Goal: Information Seeking & Learning: Learn about a topic

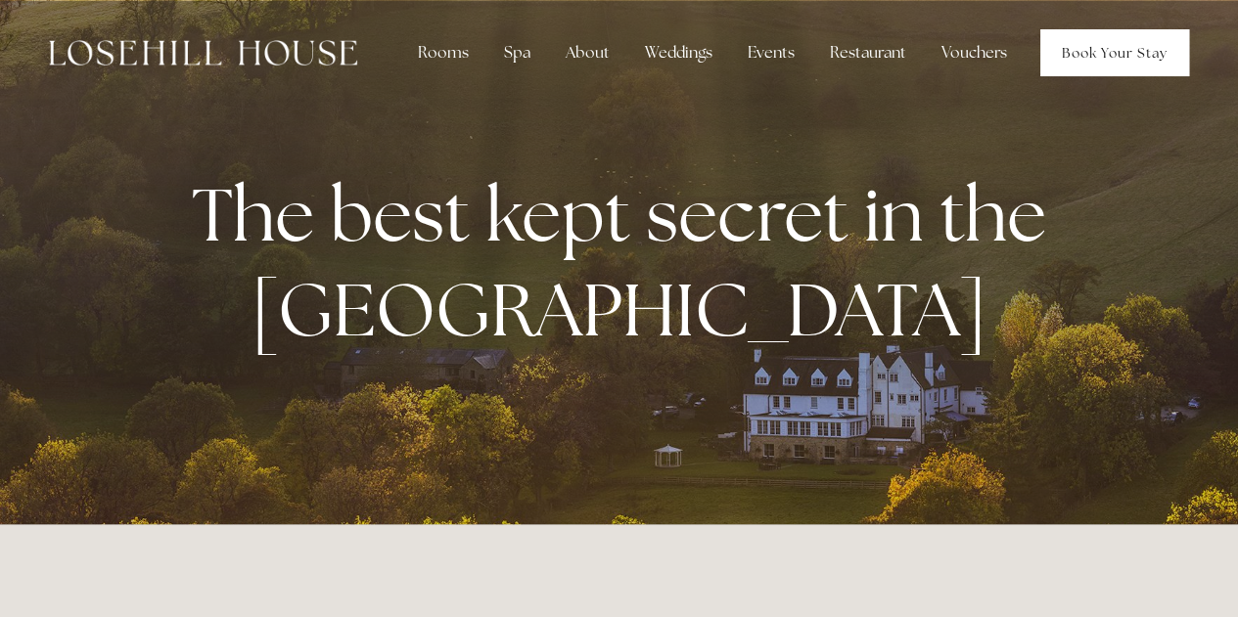
click at [1101, 52] on link "Book Your Stay" at bounding box center [1114, 52] width 149 height 47
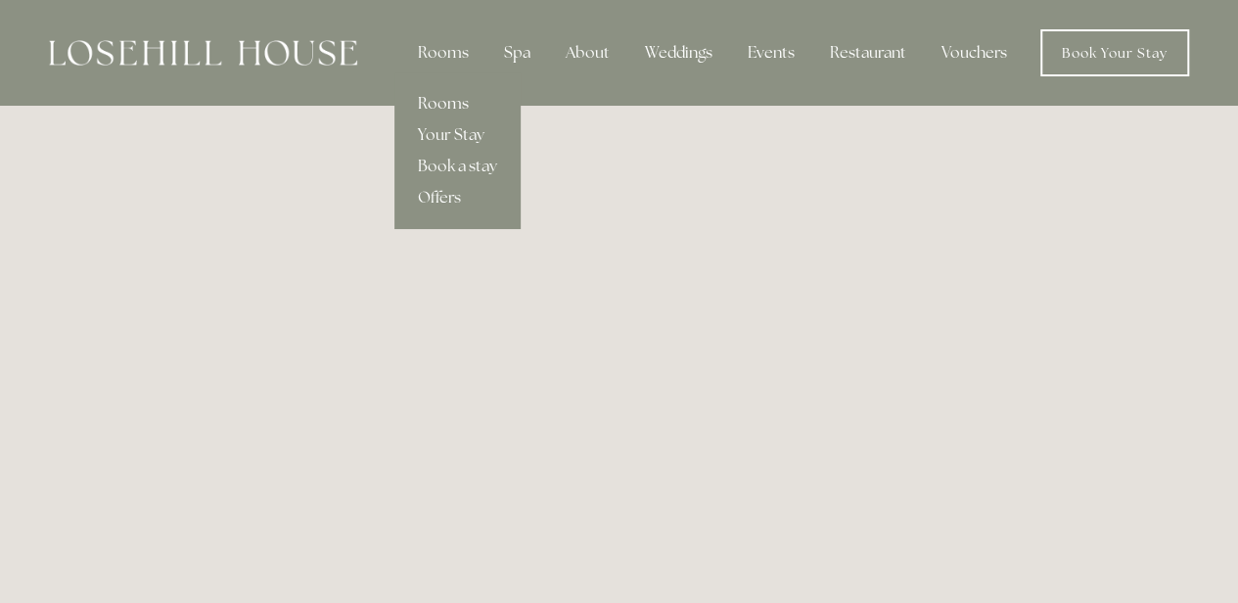
click at [441, 110] on link "Rooms" at bounding box center [457, 103] width 126 height 31
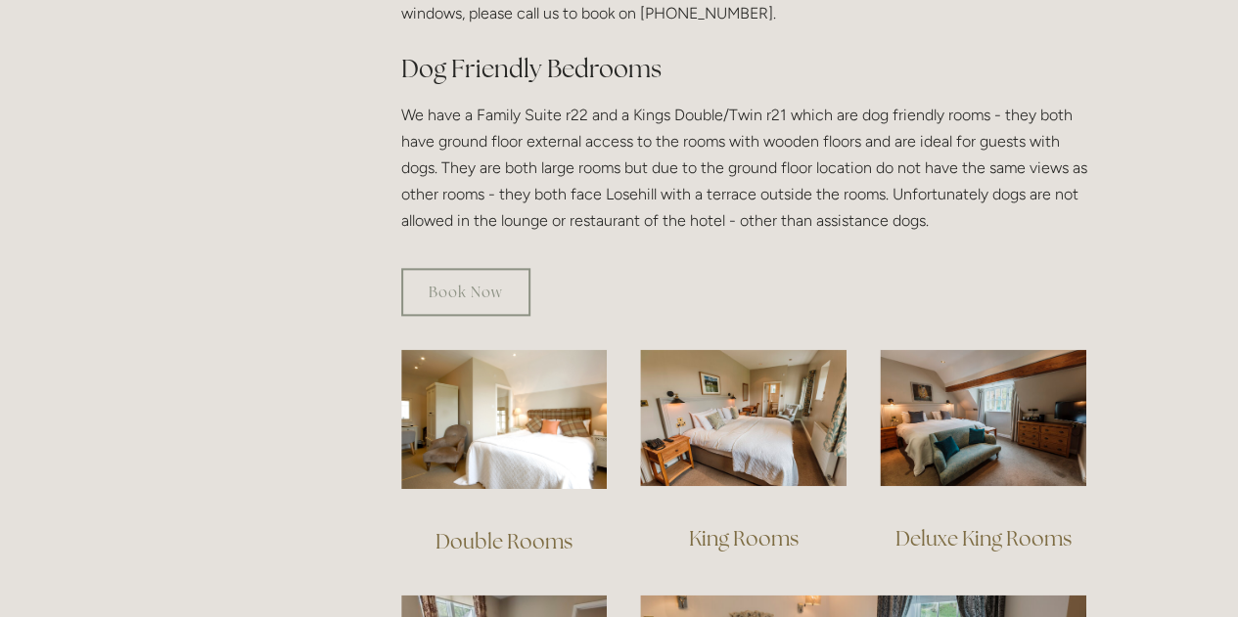
scroll to position [1620, 0]
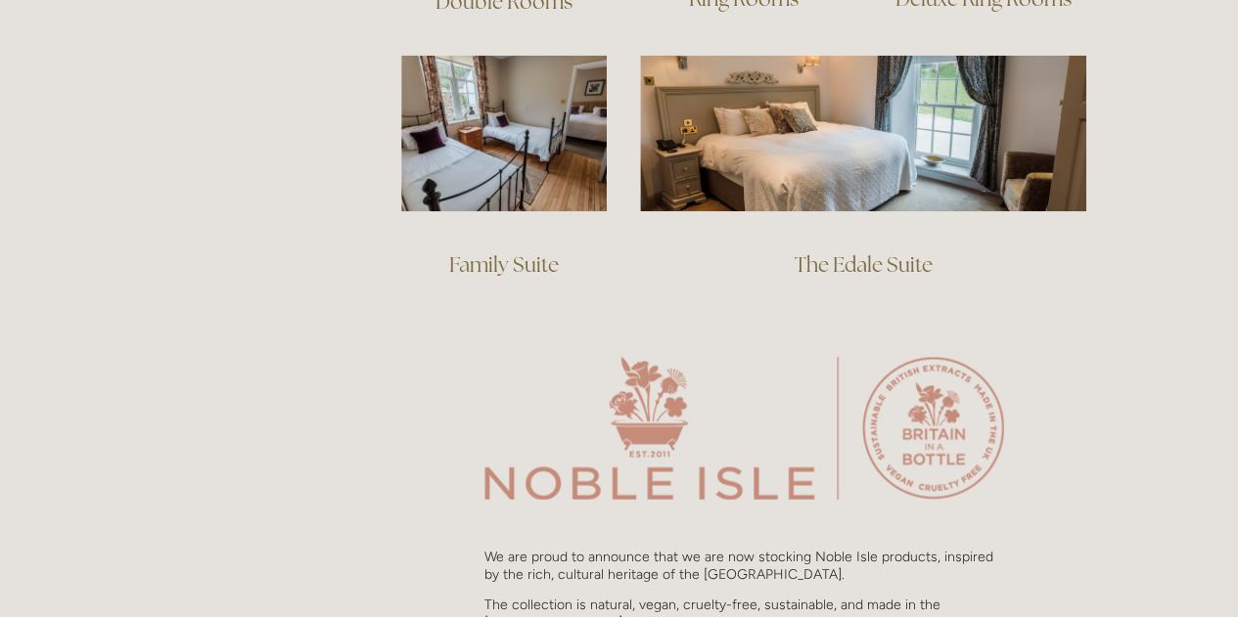
click at [1236, 30] on div "Rooms Rooms Your Stay Book a stay Offers Spa" at bounding box center [619, 519] width 1238 height 4278
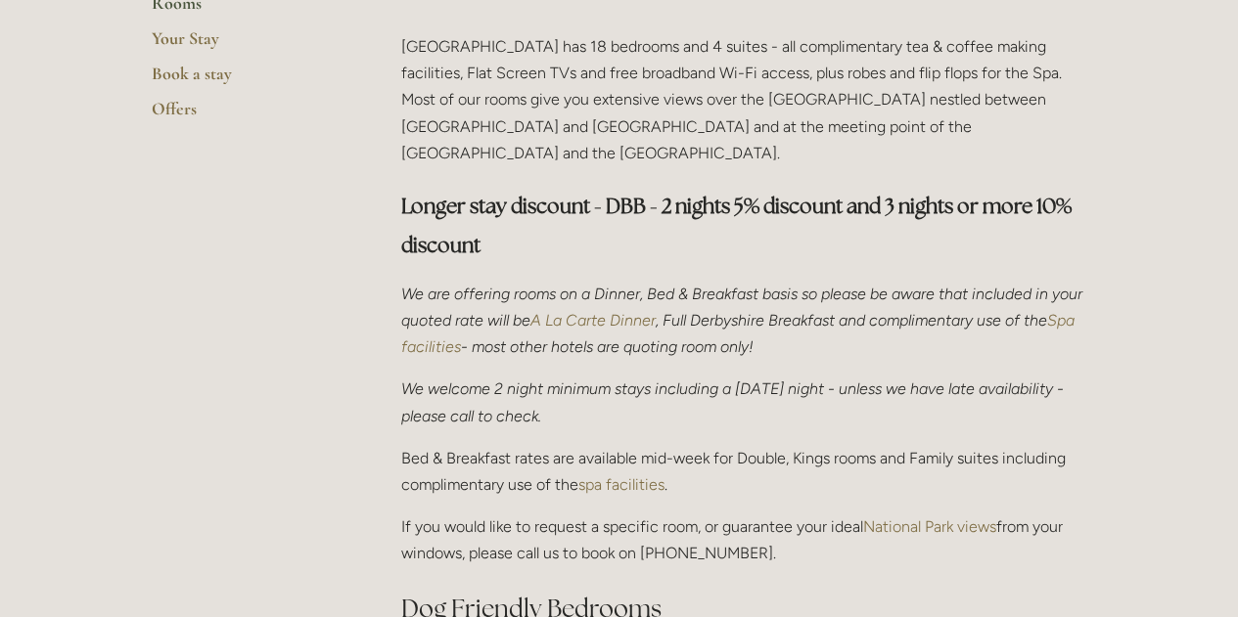
scroll to position [2, 0]
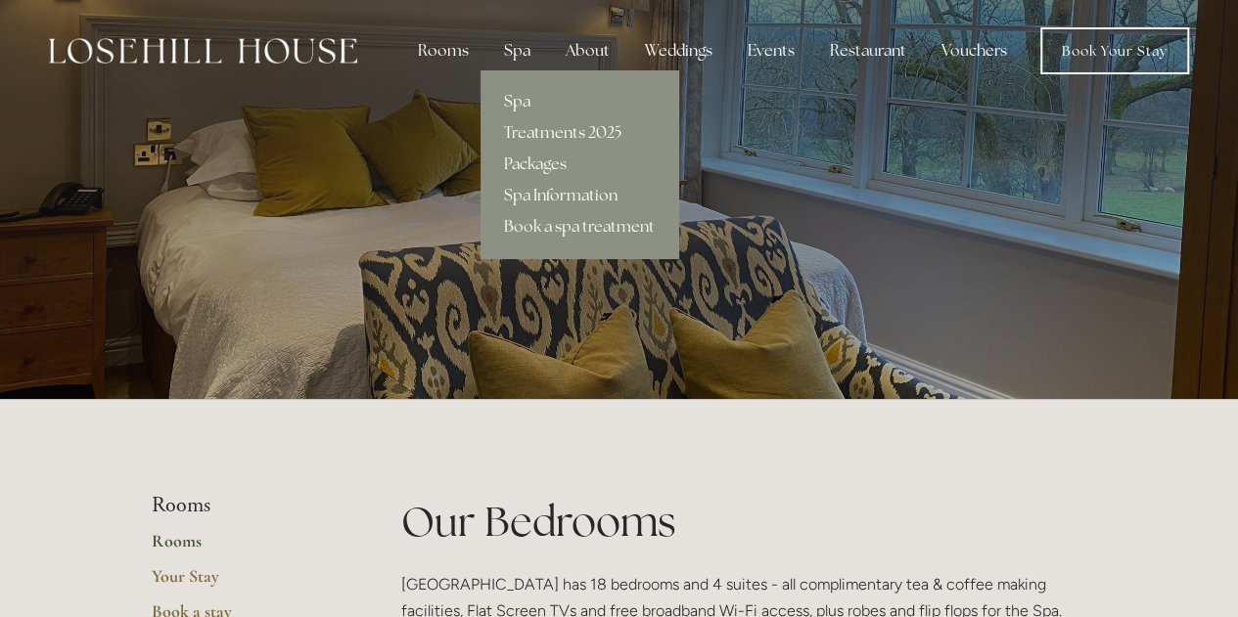
click at [511, 101] on link "Spa" at bounding box center [579, 101] width 198 height 31
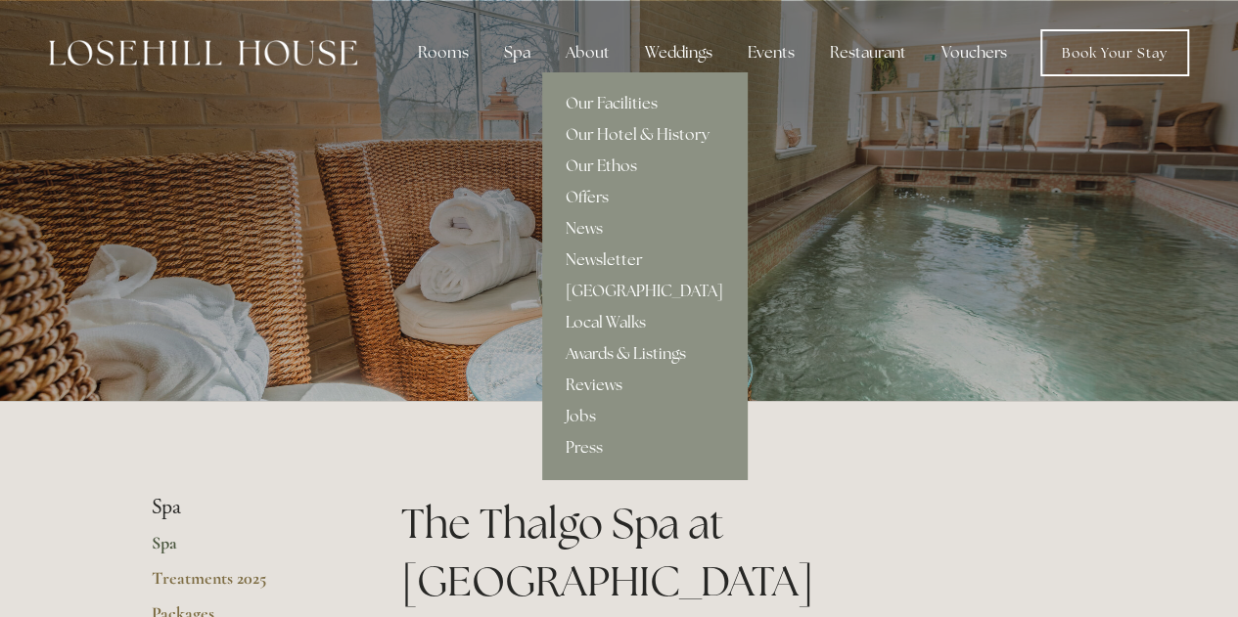
click at [597, 52] on div "About" at bounding box center [587, 52] width 75 height 39
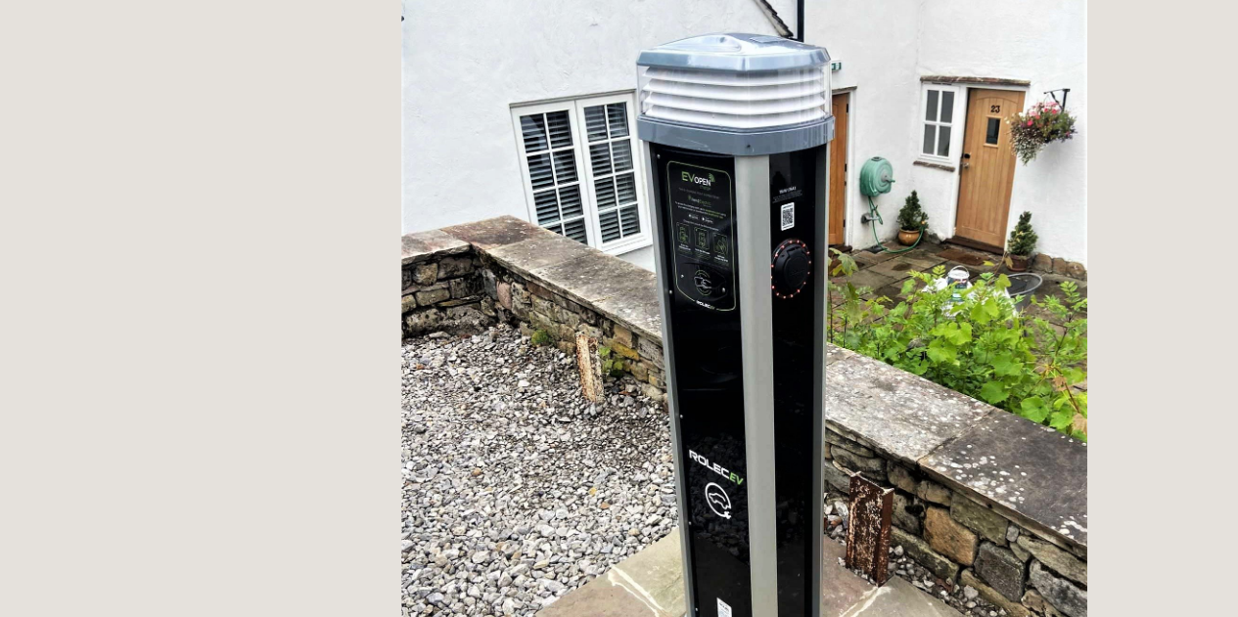
scroll to position [3960, 0]
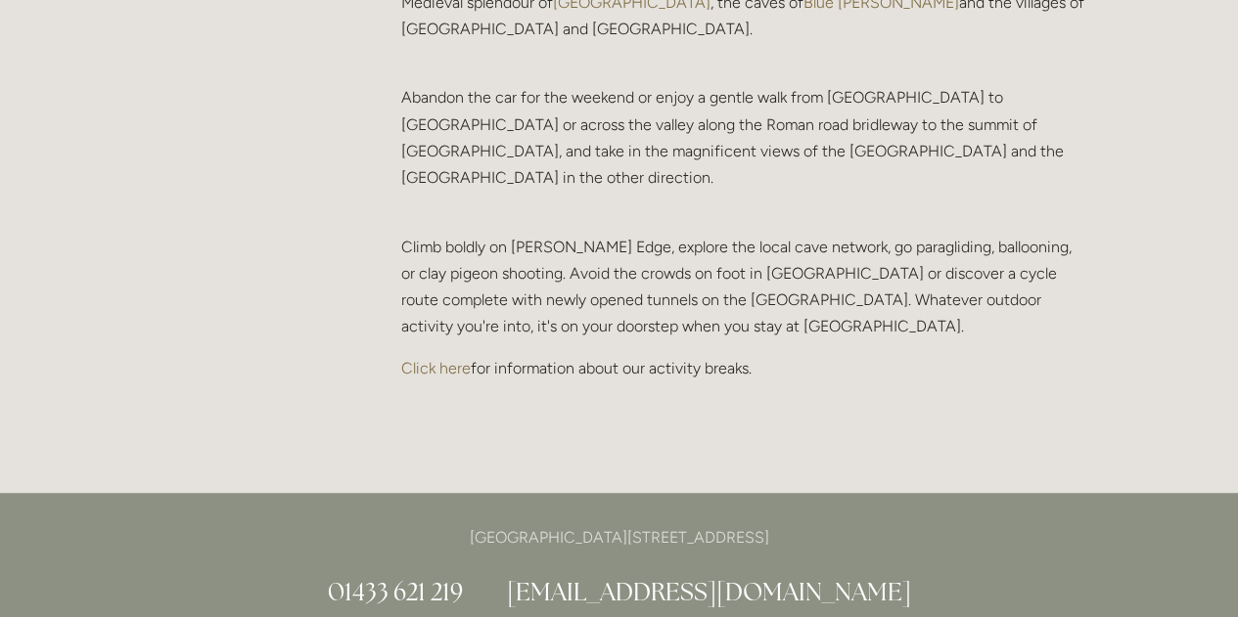
scroll to position [4221, 0]
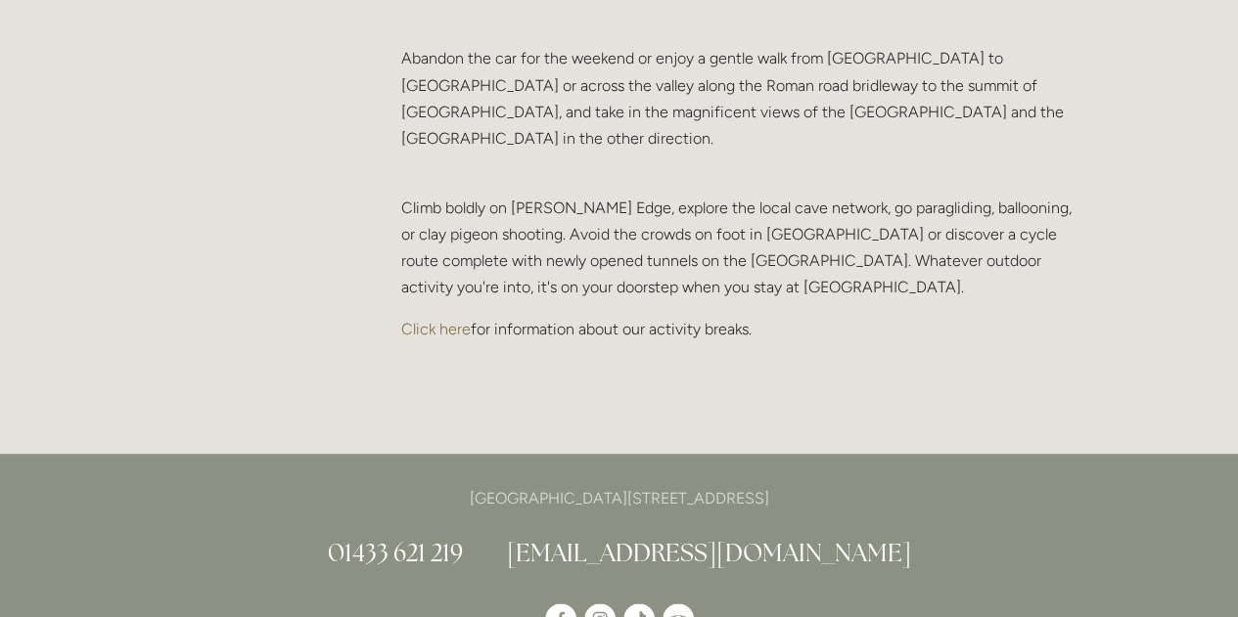
click at [777, 537] on link "[EMAIL_ADDRESS][DOMAIN_NAME]" at bounding box center [709, 552] width 404 height 31
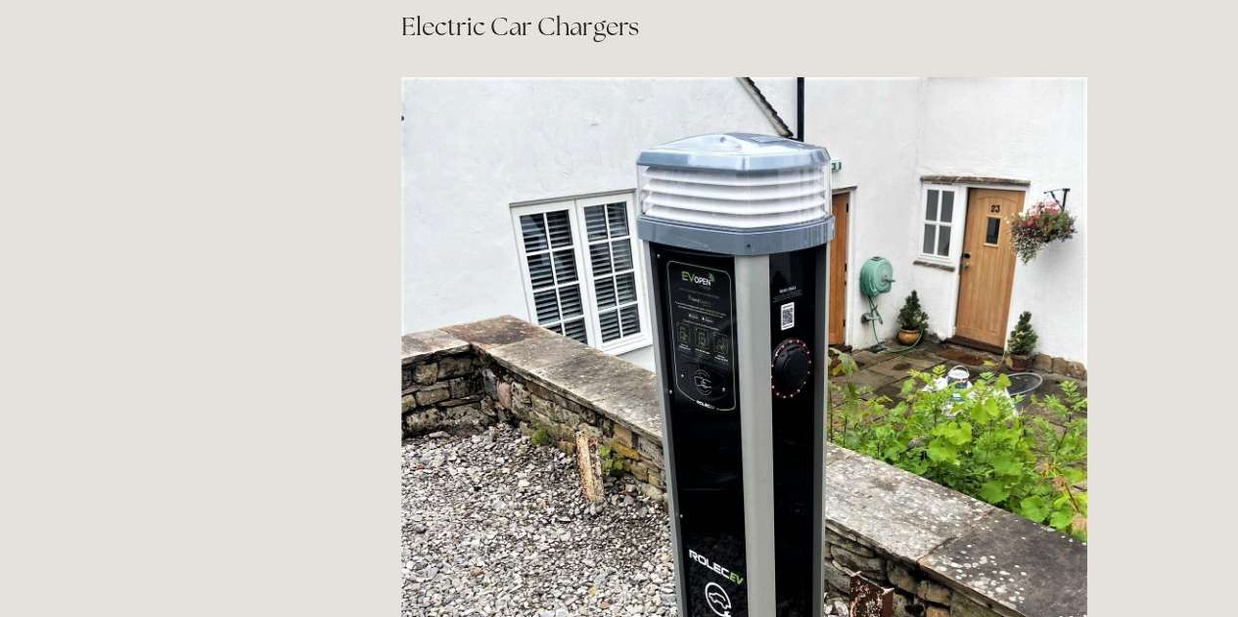
scroll to position [81, 0]
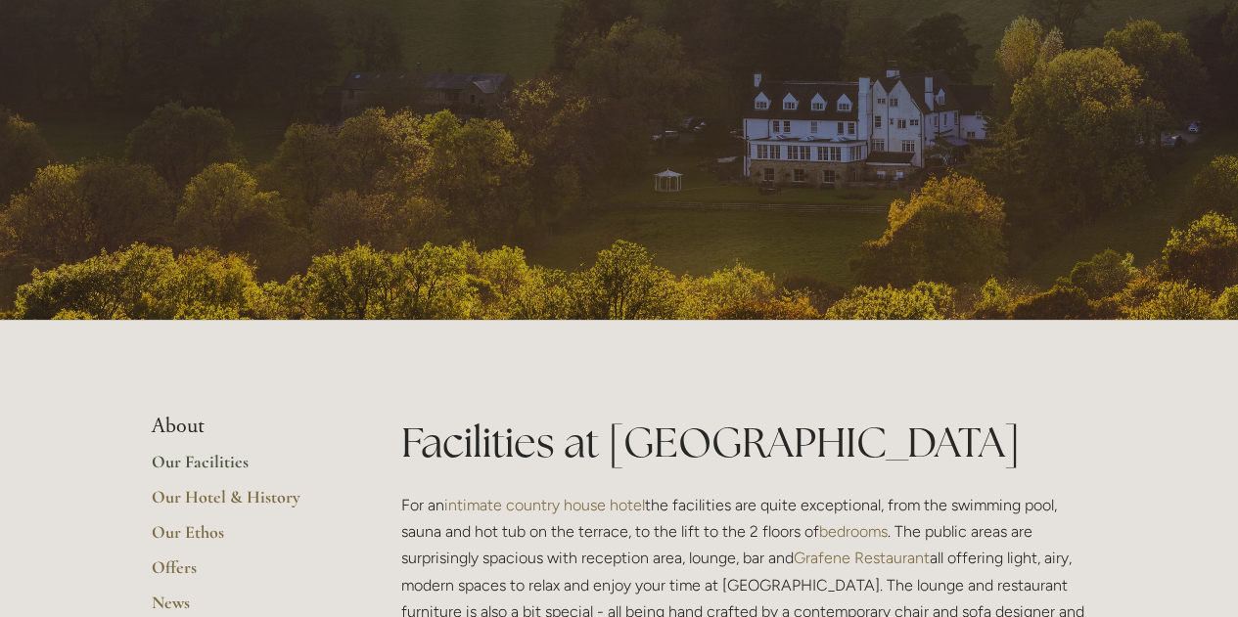
click at [203, 453] on link "Our Facilities" at bounding box center [245, 468] width 187 height 35
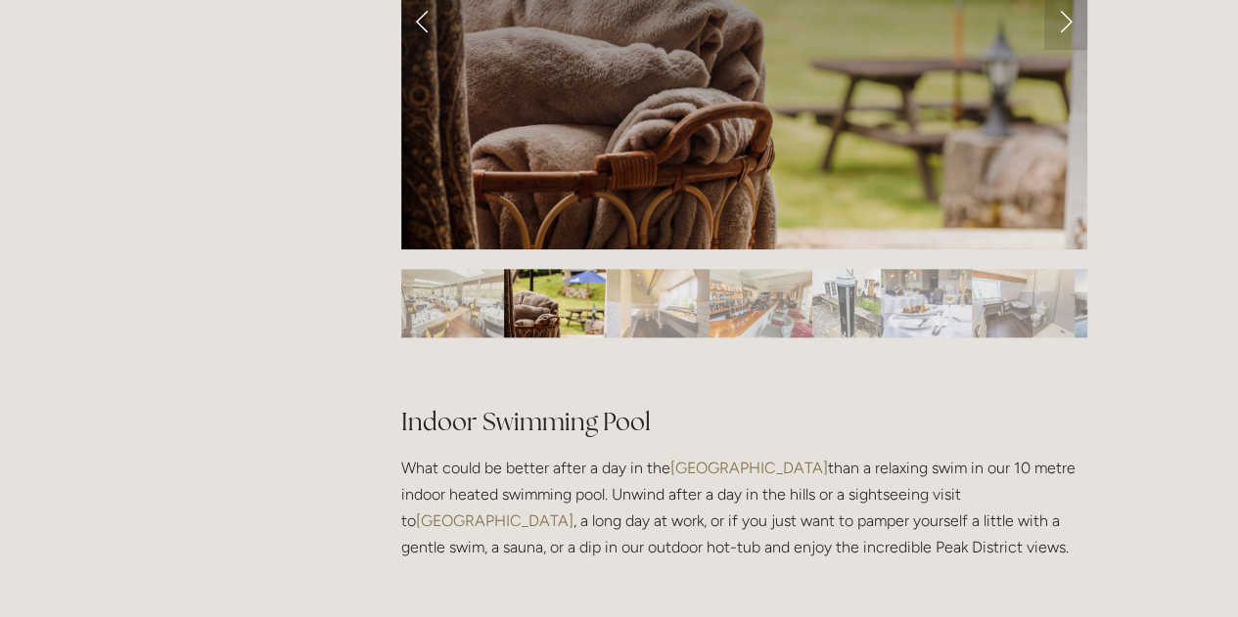
scroll to position [1108, 0]
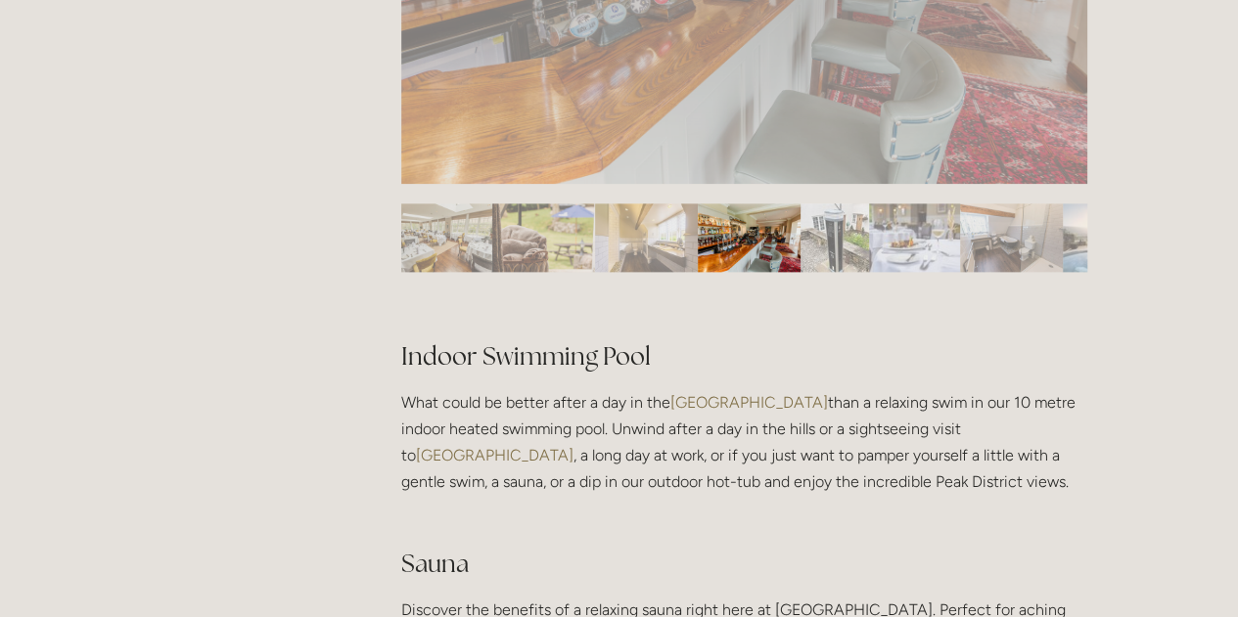
click at [564, 270] on img "Slide 2" at bounding box center [543, 237] width 103 height 68
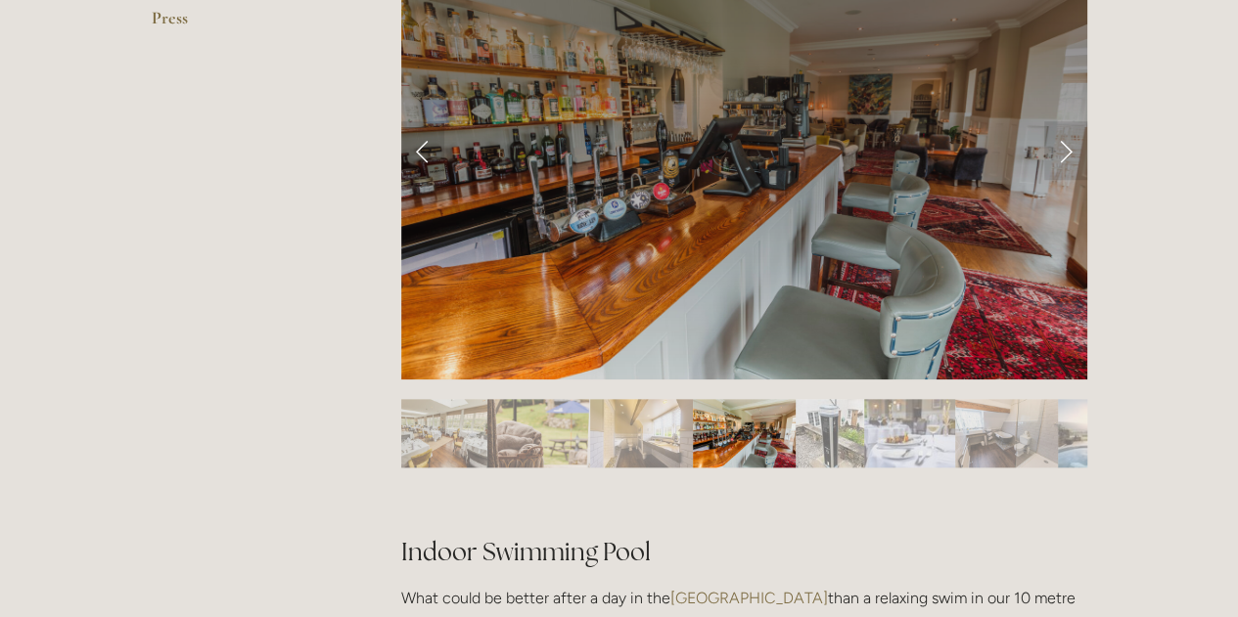
scroll to position [835, 0]
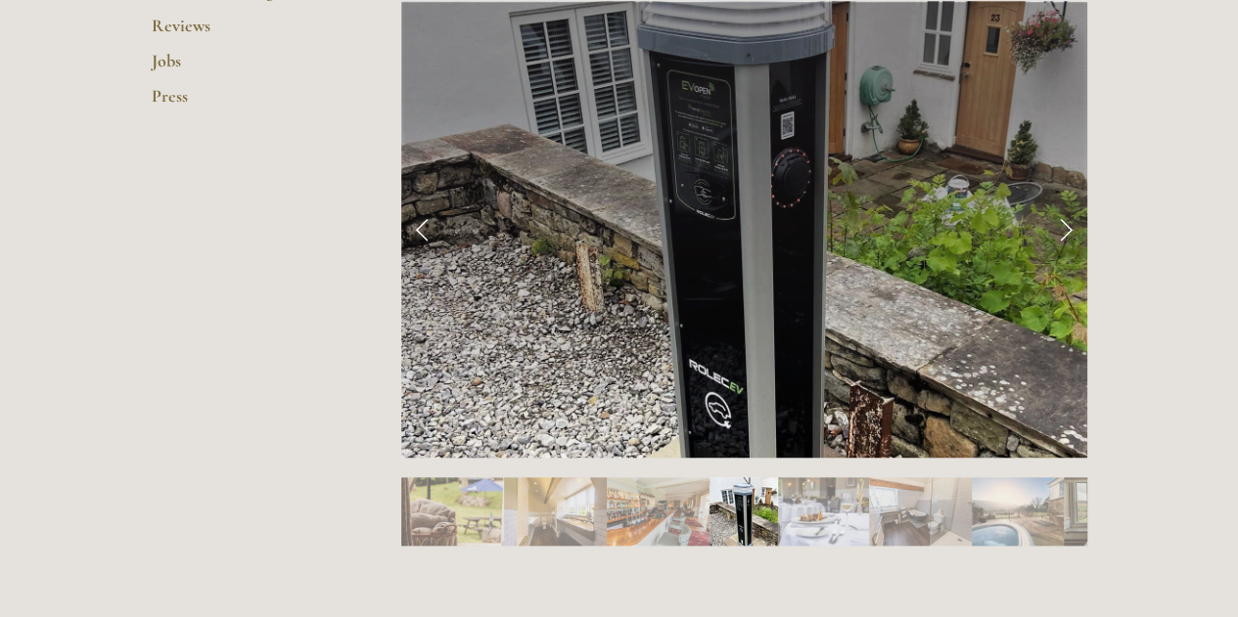
click at [667, 508] on img "Slide 4" at bounding box center [658, 511] width 103 height 68
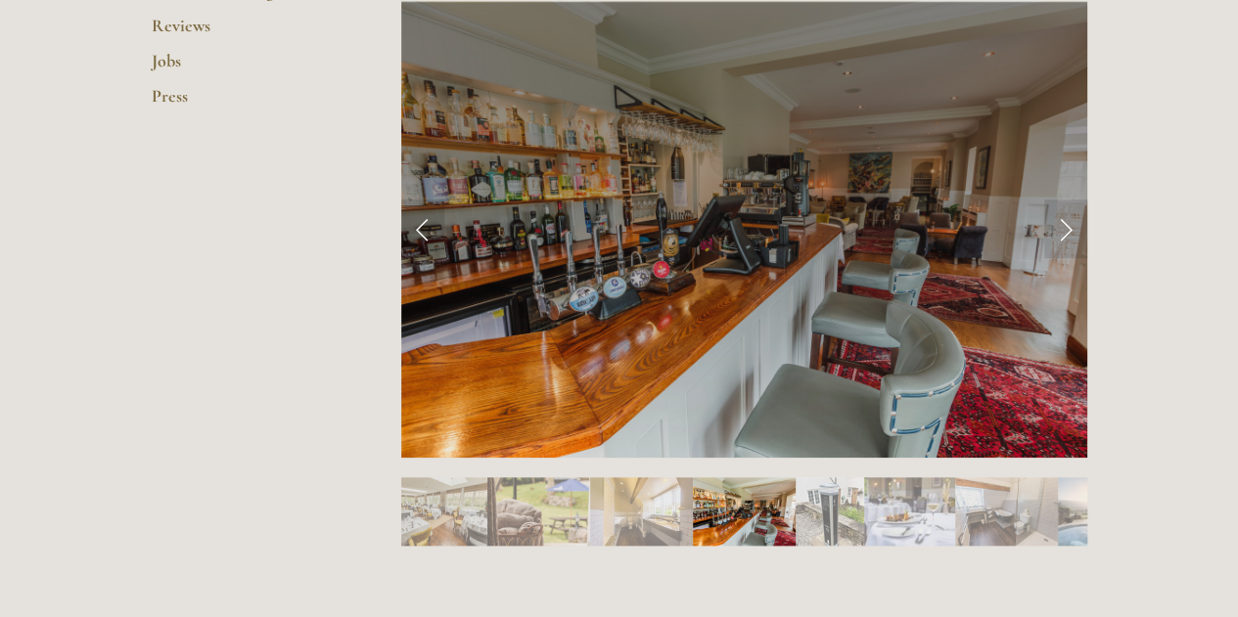
click at [789, 515] on img "Slide 4" at bounding box center [744, 511] width 103 height 68
click at [824, 517] on img "Slide 5" at bounding box center [829, 511] width 68 height 68
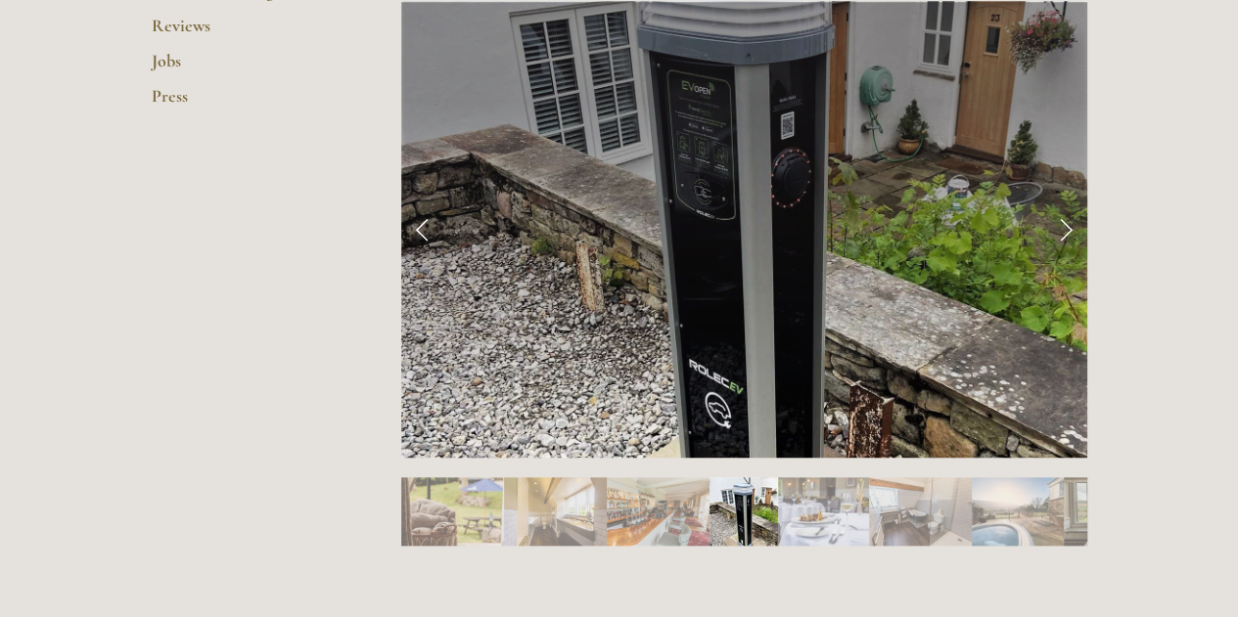
click at [863, 519] on img "Slide 6" at bounding box center [823, 511] width 91 height 68
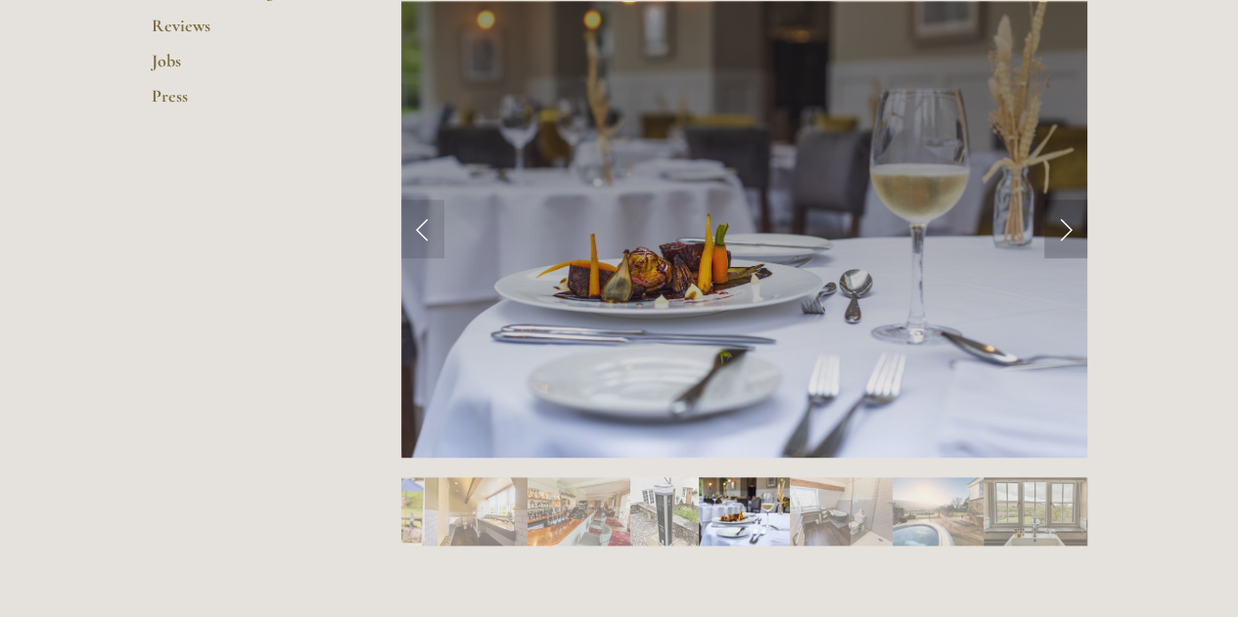
click at [1063, 232] on link "Next Slide" at bounding box center [1065, 229] width 43 height 59
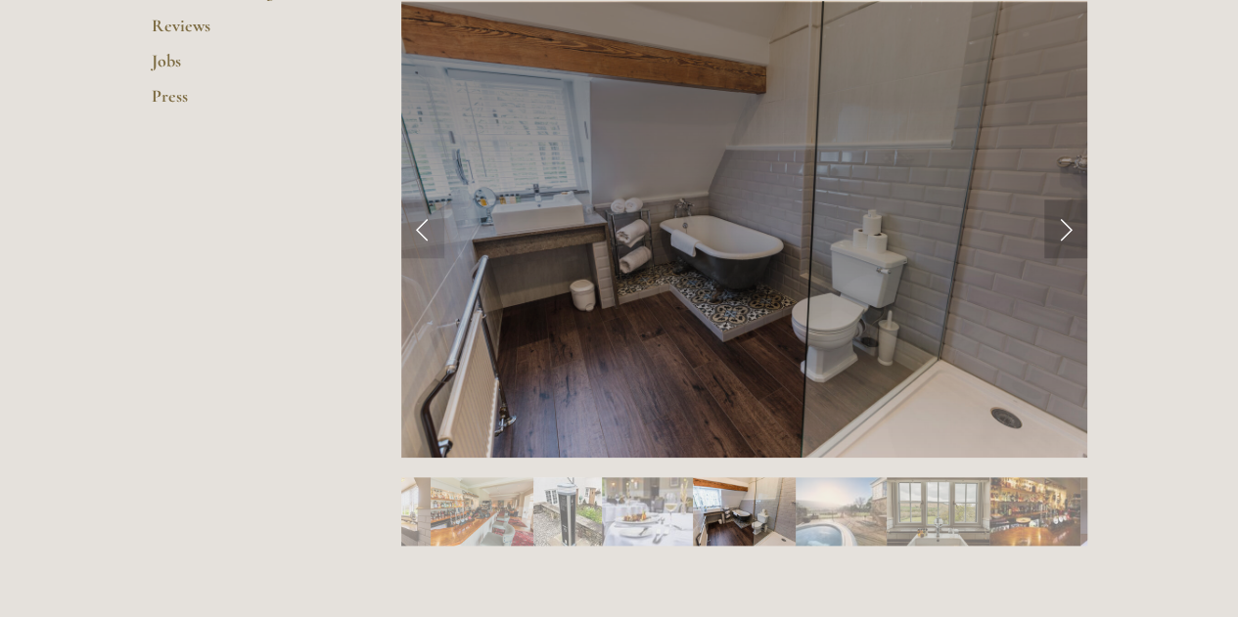
click at [1063, 232] on link "Next Slide" at bounding box center [1065, 229] width 43 height 59
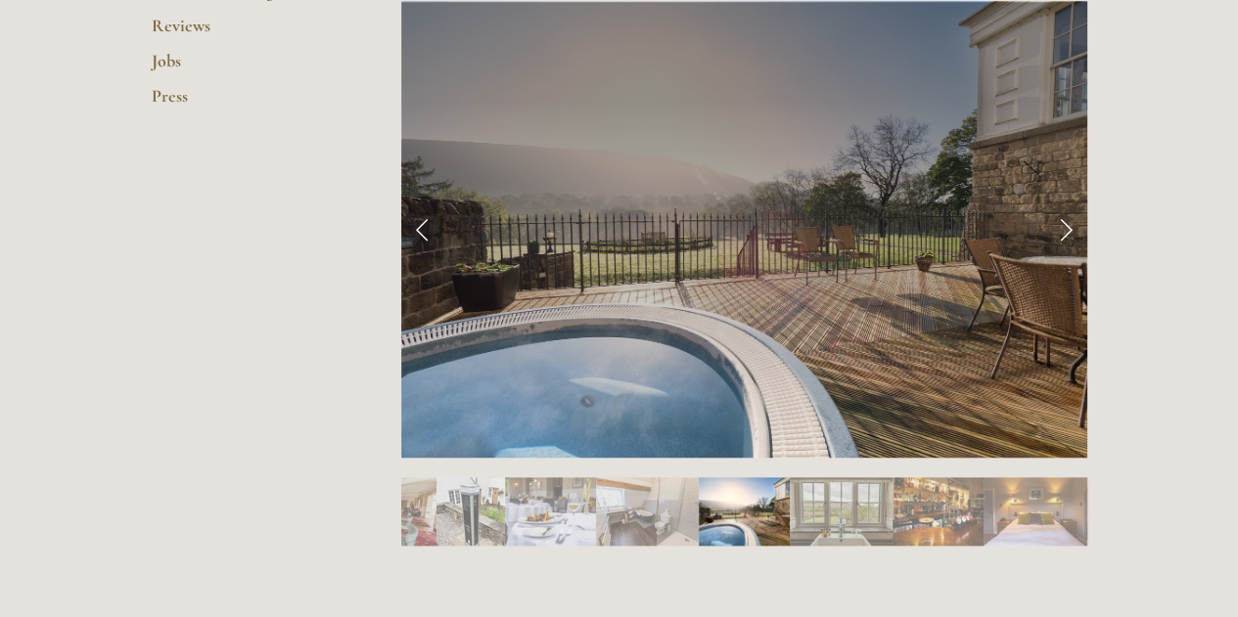
click at [1063, 232] on link "Next Slide" at bounding box center [1065, 229] width 43 height 59
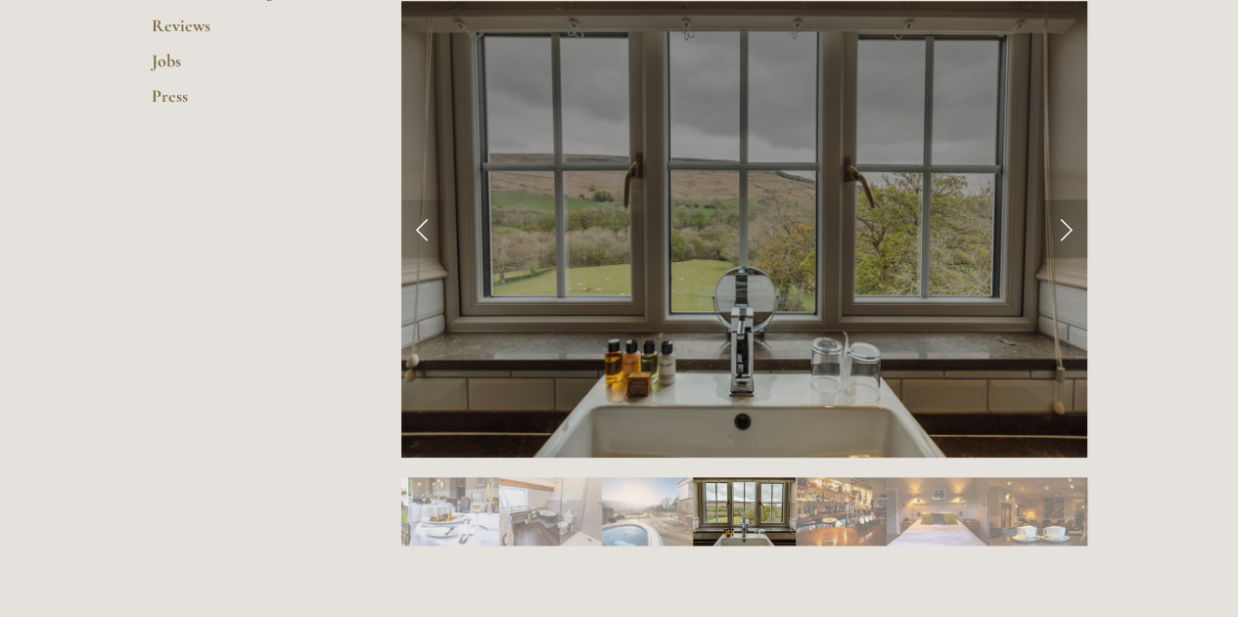
click at [1063, 232] on link "Next Slide" at bounding box center [1065, 229] width 43 height 59
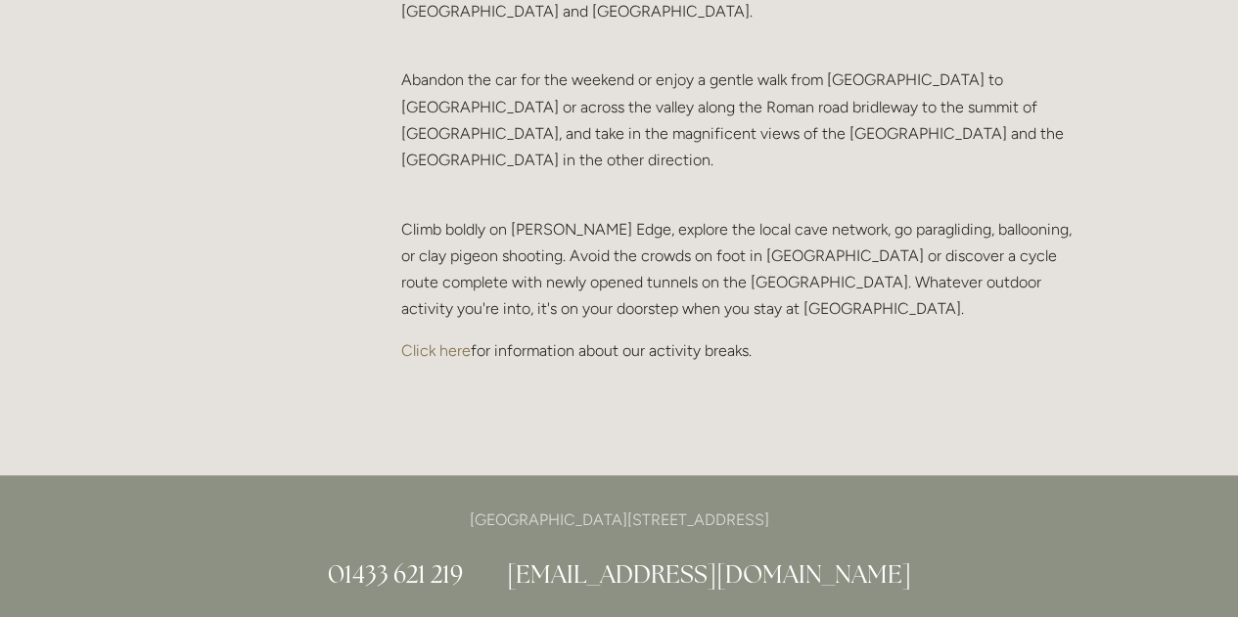
scroll to position [4238, 0]
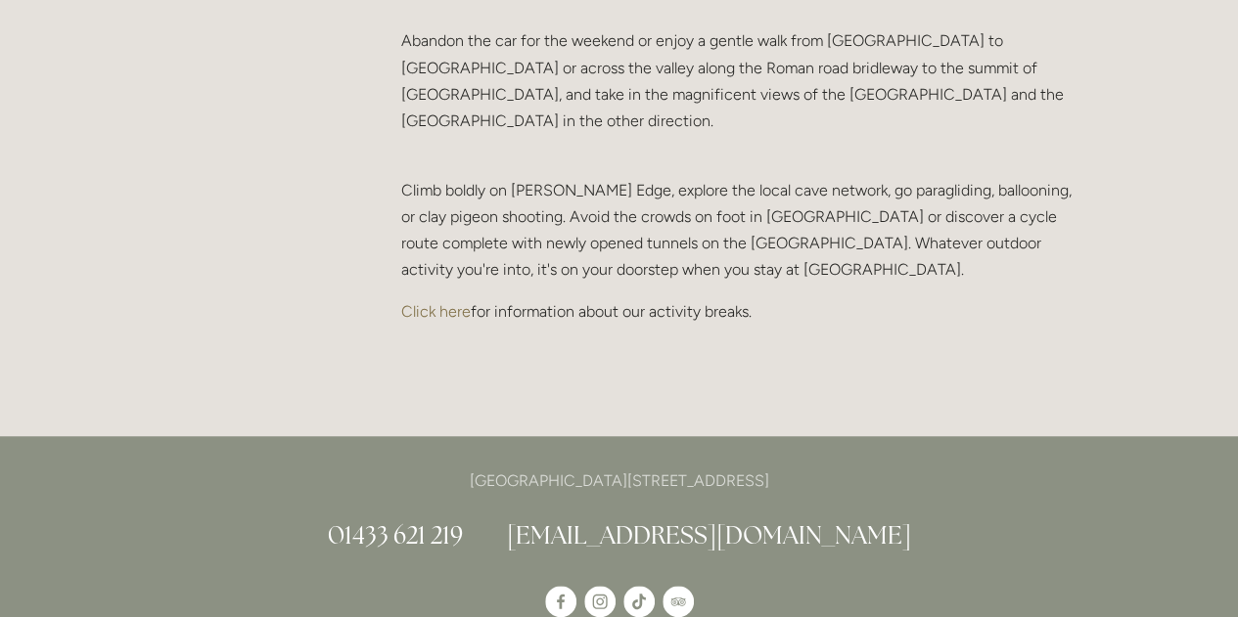
click at [450, 298] on p "Click here for information about our activity breaks." at bounding box center [744, 311] width 686 height 26
click at [446, 302] on link "Click here" at bounding box center [435, 311] width 69 height 19
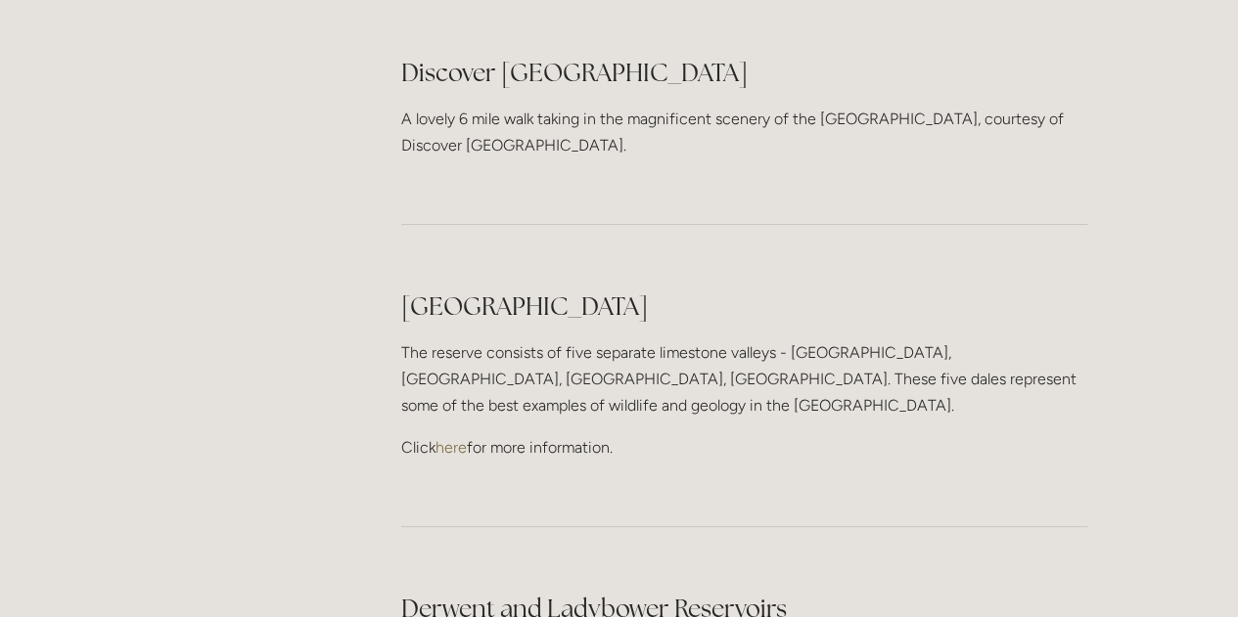
scroll to position [3820, 0]
